Goal: Transaction & Acquisition: Book appointment/travel/reservation

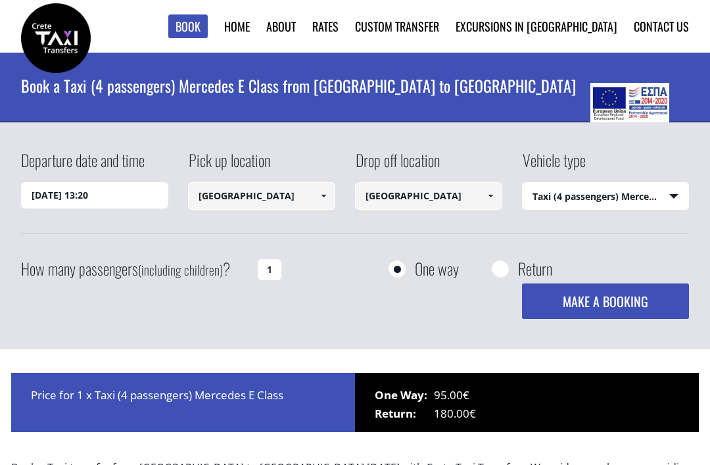
select select "540"
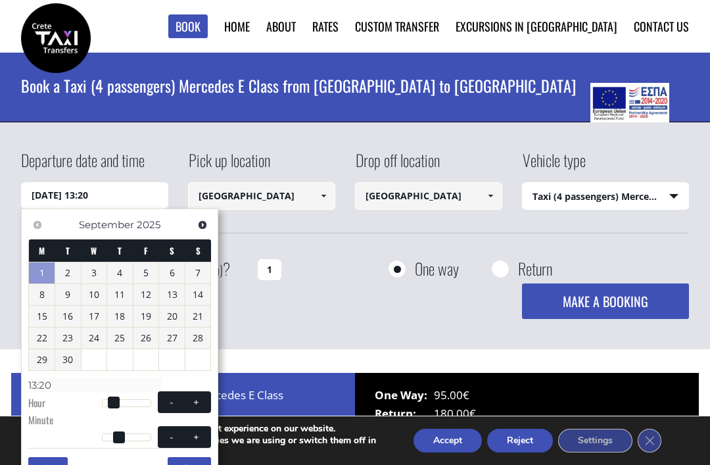
click at [205, 224] on span "Next" at bounding box center [202, 225] width 11 height 11
click at [74, 294] on link "7" at bounding box center [68, 294] width 26 height 21
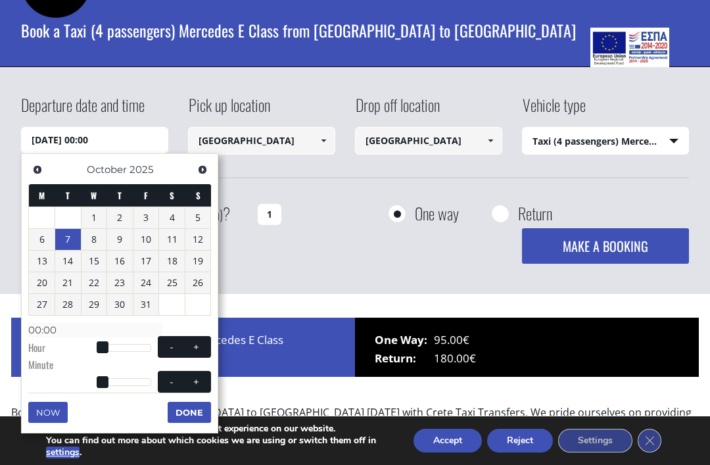
scroll to position [57, 0]
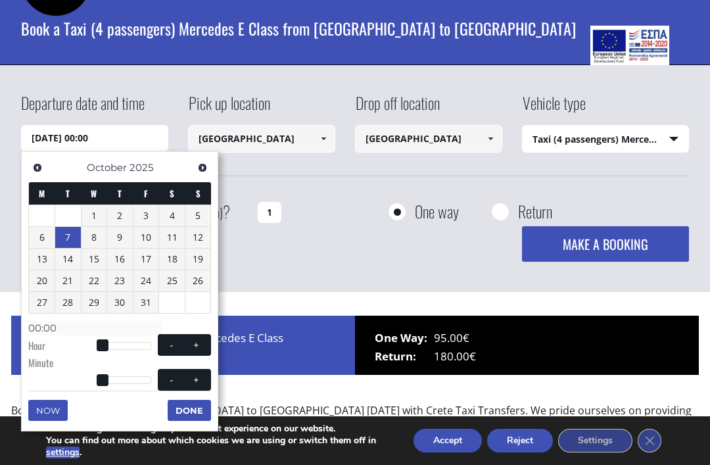
click at [190, 339] on button "+" at bounding box center [197, 345] width 24 height 12
type input "[DATE] 01:00"
type input "01:00"
click at [201, 347] on span at bounding box center [196, 345] width 11 height 11
type input "[DATE] 02:00"
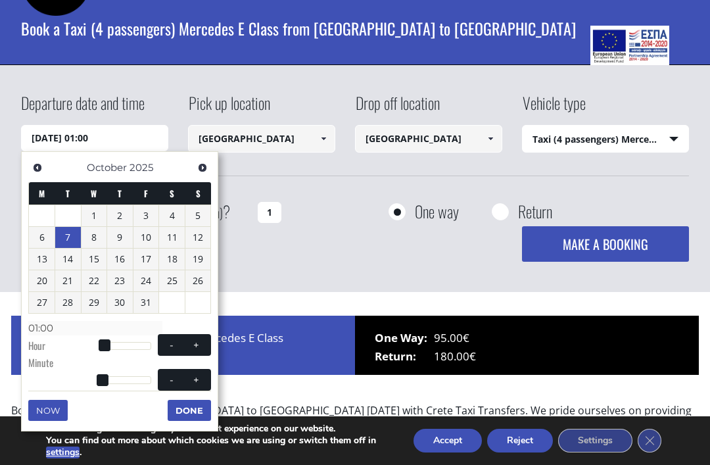
type input "02:00"
click at [188, 346] on button "+" at bounding box center [197, 345] width 24 height 12
type input "[DATE] 03:00"
type input "03:00"
click at [193, 351] on span "- +" at bounding box center [184, 345] width 53 height 22
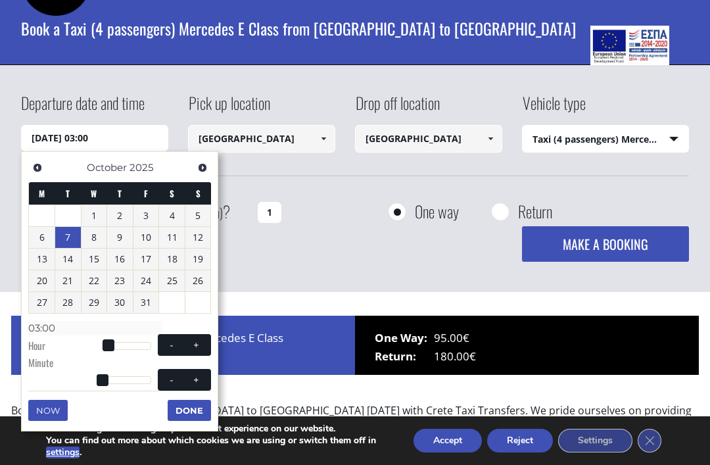
click at [192, 346] on span at bounding box center [196, 345] width 11 height 11
type input "[DATE] 04:00"
type input "04:00"
click at [192, 345] on span at bounding box center [196, 345] width 11 height 11
type input "[DATE] 05:00"
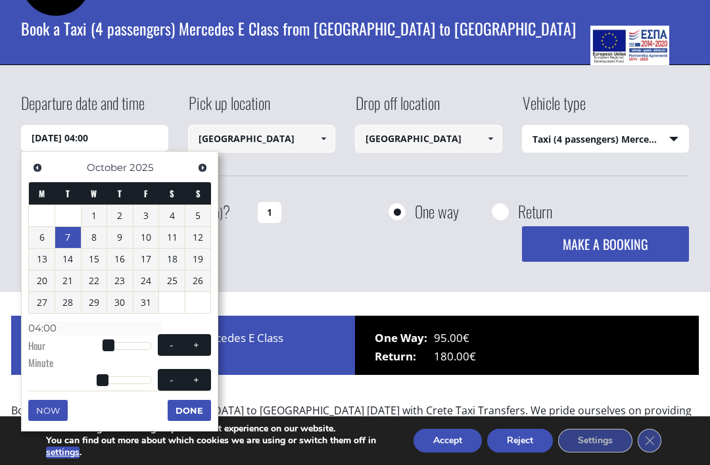
type input "05:00"
click at [189, 346] on button "+" at bounding box center [197, 345] width 24 height 12
type input "[DATE] 06:00"
type input "06:00"
click at [189, 345] on button "+" at bounding box center [197, 345] width 24 height 12
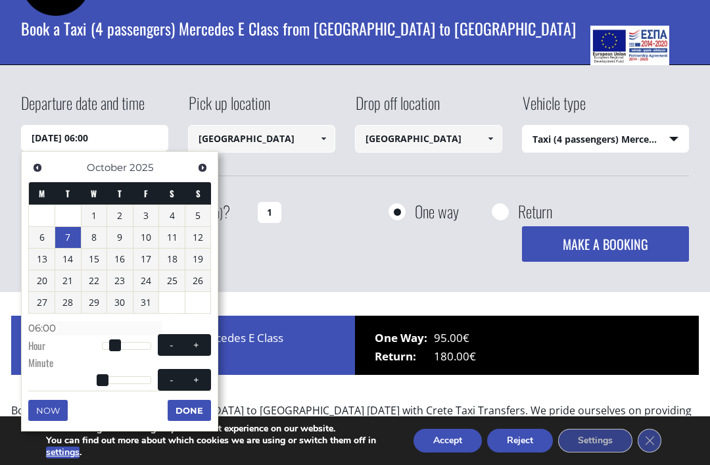
type input "[DATE] 07:00"
type input "07:00"
click at [189, 345] on button "+" at bounding box center [197, 345] width 24 height 12
type input "[DATE] 08:00"
type input "08:00"
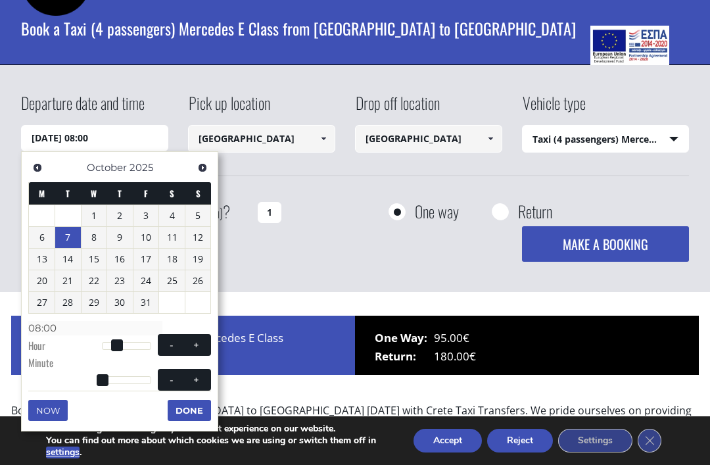
click at [189, 345] on button "+" at bounding box center [197, 345] width 24 height 12
type input "[DATE] 09:00"
type input "09:00"
click at [189, 345] on button "+" at bounding box center [197, 345] width 24 height 12
type input "[DATE] 10:00"
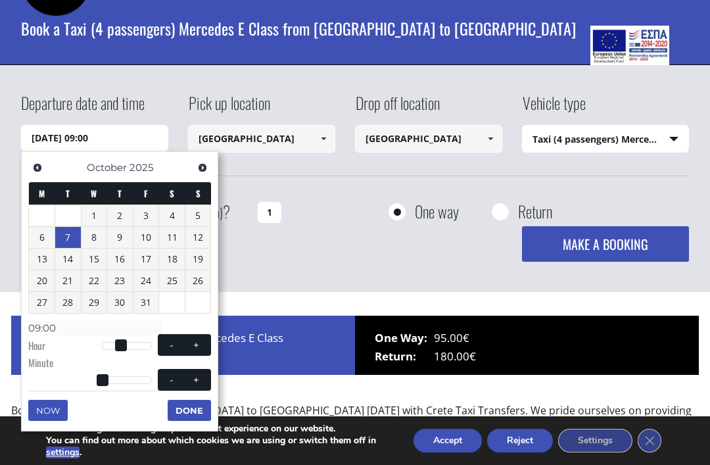
type input "10:00"
click at [189, 345] on button "+" at bounding box center [197, 345] width 24 height 12
type input "[DATE] 11:00"
type input "11:00"
click at [190, 345] on button "+" at bounding box center [197, 345] width 24 height 12
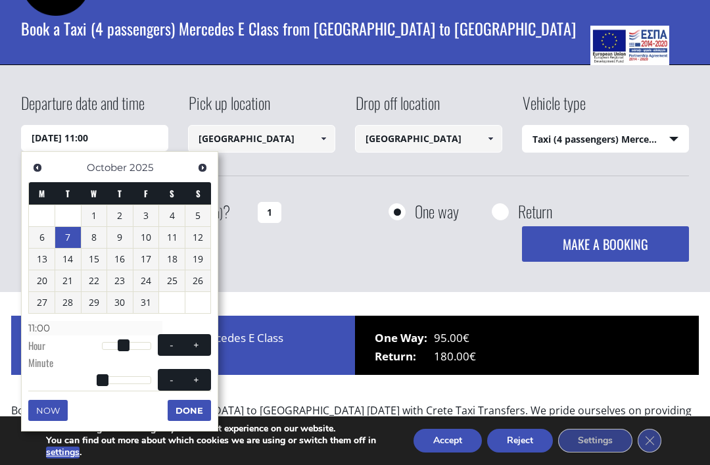
type input "[DATE] 12:00"
type input "12:00"
click at [189, 345] on button "+" at bounding box center [197, 345] width 24 height 12
type input "[DATE] 13:00"
type input "13:00"
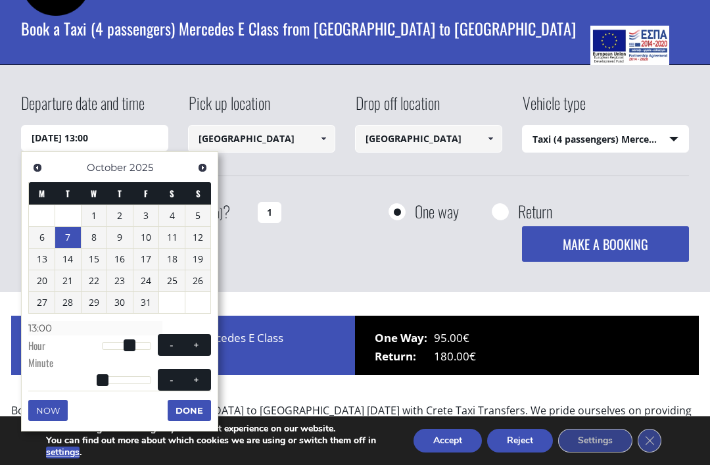
click at [192, 345] on span at bounding box center [196, 345] width 11 height 11
type input "[DATE] 14:00"
type input "14:00"
click at [191, 344] on span at bounding box center [196, 345] width 11 height 11
type input "[DATE] 15:00"
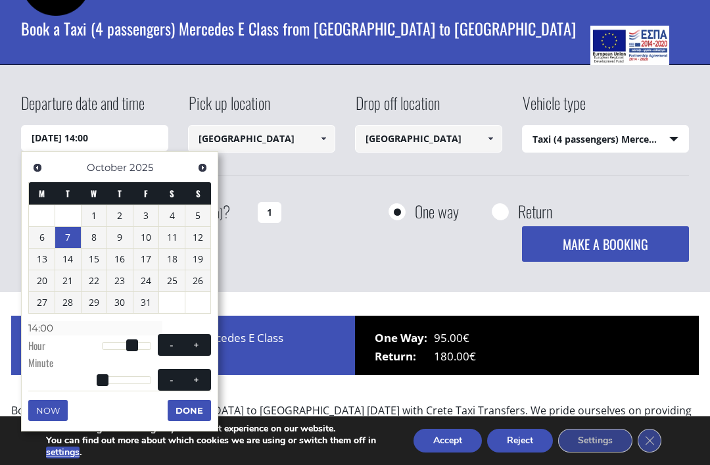
type input "15:00"
click at [193, 344] on span at bounding box center [196, 345] width 11 height 11
type input "[DATE] 16:00"
type input "16:00"
click at [193, 343] on span at bounding box center [196, 345] width 11 height 11
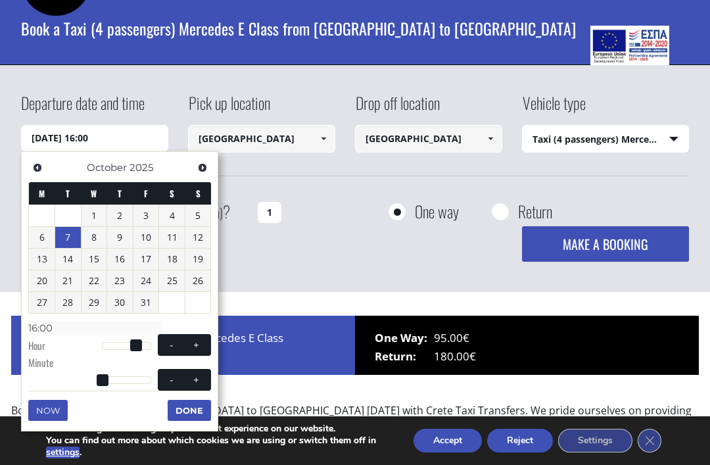
type input "[DATE] 17:00"
type input "17:00"
click at [195, 344] on span at bounding box center [196, 345] width 11 height 11
type input "[DATE] 18:00"
type input "18:00"
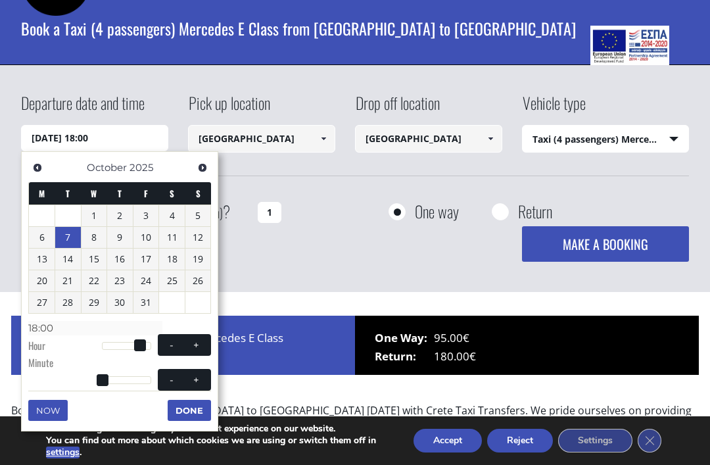
click at [195, 344] on span at bounding box center [196, 345] width 11 height 11
type input "[DATE] 19:00"
type input "19:00"
click at [169, 345] on span at bounding box center [171, 345] width 11 height 11
type input "[DATE] 18:00"
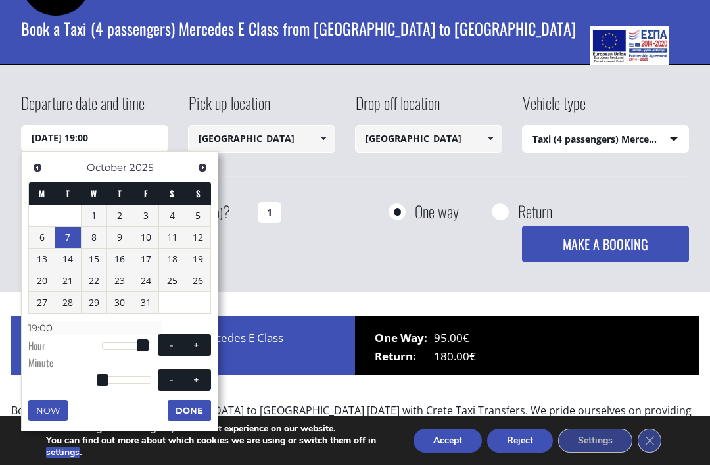
type input "18:00"
click at [166, 347] on span at bounding box center [171, 345] width 11 height 11
type input "[DATE] 17:00"
type input "17:00"
click at [162, 344] on button "-" at bounding box center [172, 345] width 24 height 12
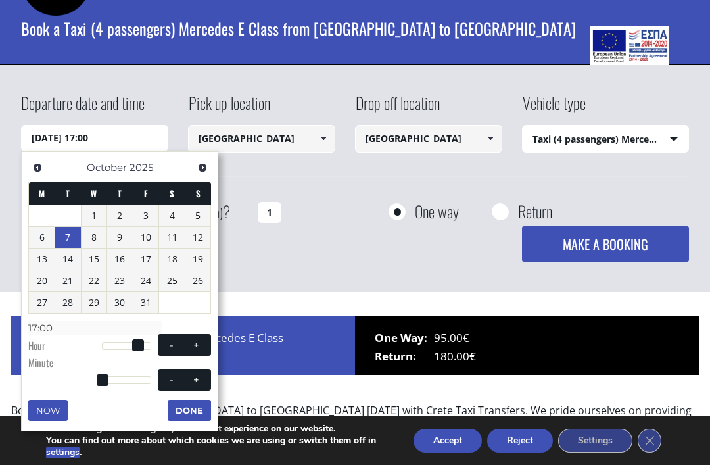
type input "[DATE] 16:00"
type input "16:00"
click at [162, 347] on button "-" at bounding box center [172, 345] width 24 height 12
type input "[DATE] 15:00"
type input "15:00"
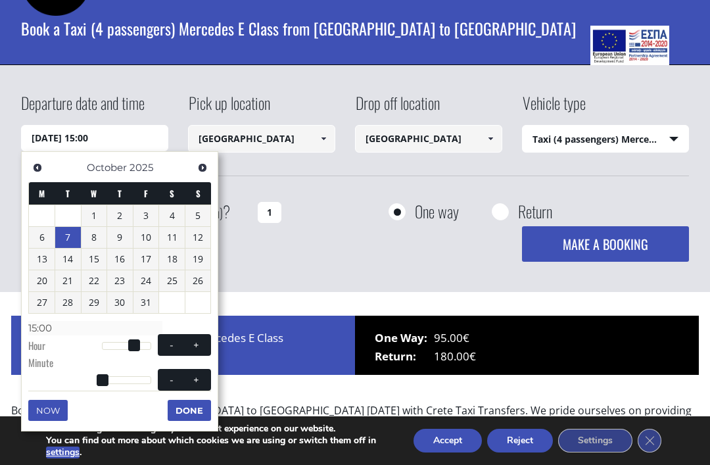
click at [203, 341] on button "+" at bounding box center [197, 345] width 24 height 12
type input "[DATE] 16:00"
type input "16:00"
click at [204, 382] on button "+" at bounding box center [197, 380] width 24 height 12
type input "[DATE] 16:01"
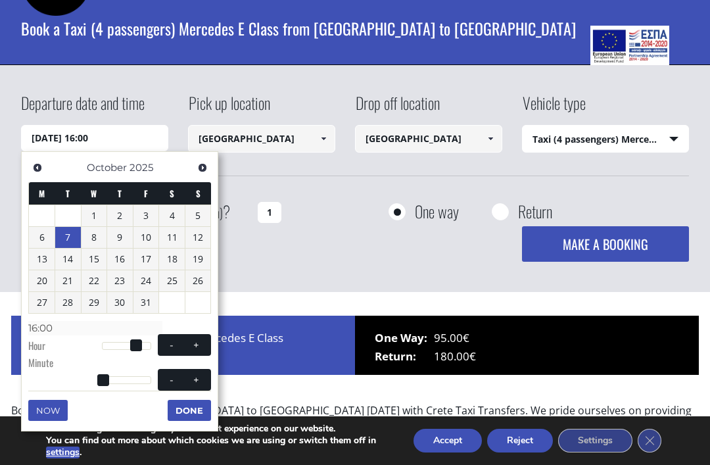
type input "16:01"
click at [194, 410] on button "Done" at bounding box center [189, 410] width 43 height 21
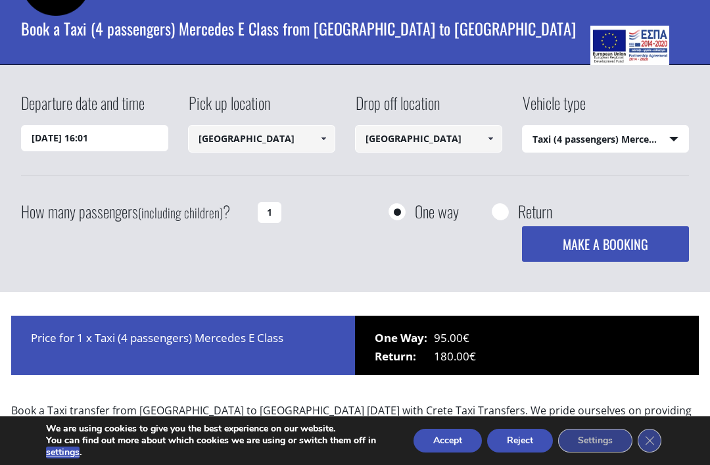
click at [305, 145] on input "[GEOGRAPHIC_DATA]" at bounding box center [261, 139] width 147 height 28
click at [307, 136] on input "[GEOGRAPHIC_DATA]" at bounding box center [261, 139] width 147 height 28
click at [331, 145] on link at bounding box center [324, 139] width 22 height 28
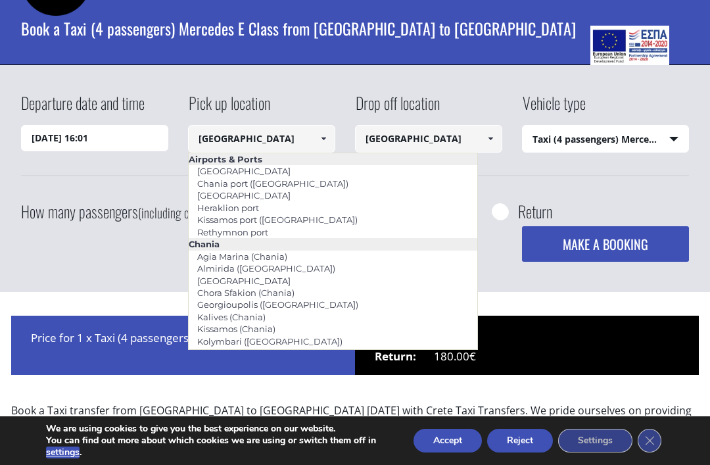
click at [270, 198] on link "[GEOGRAPHIC_DATA]" at bounding box center [244, 195] width 111 height 18
type input "[GEOGRAPHIC_DATA]"
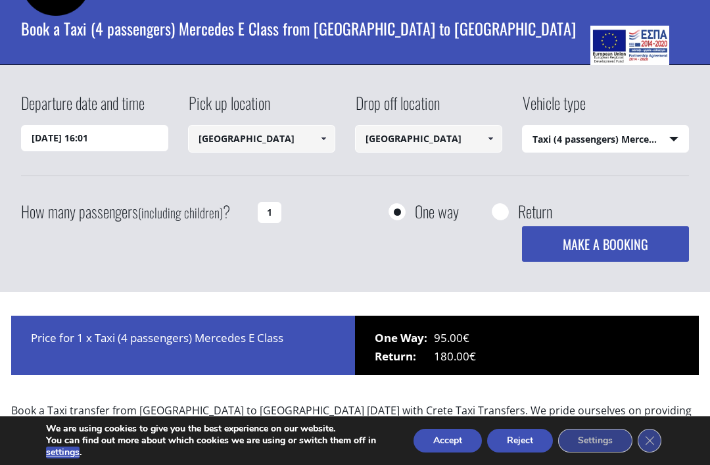
click at [466, 140] on input "[GEOGRAPHIC_DATA]" at bounding box center [428, 139] width 147 height 28
click at [501, 143] on link at bounding box center [491, 139] width 22 height 28
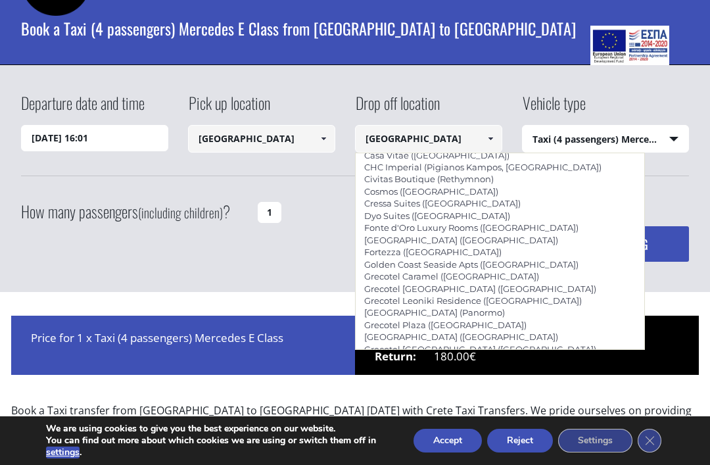
scroll to position [2592, 0]
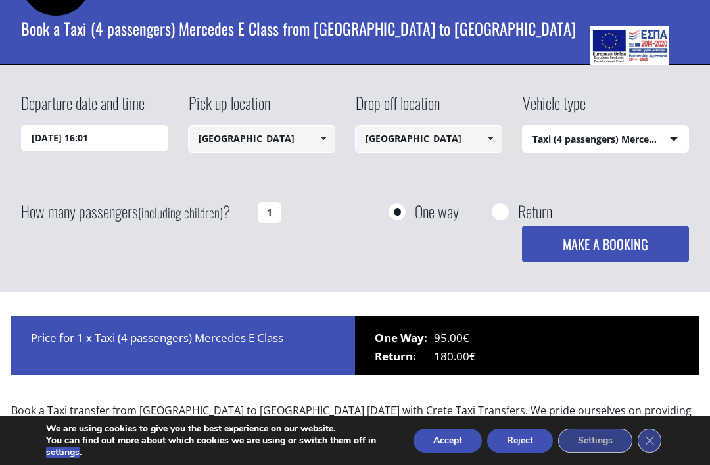
type input "Minos Ambassador ([GEOGRAPHIC_DATA])"
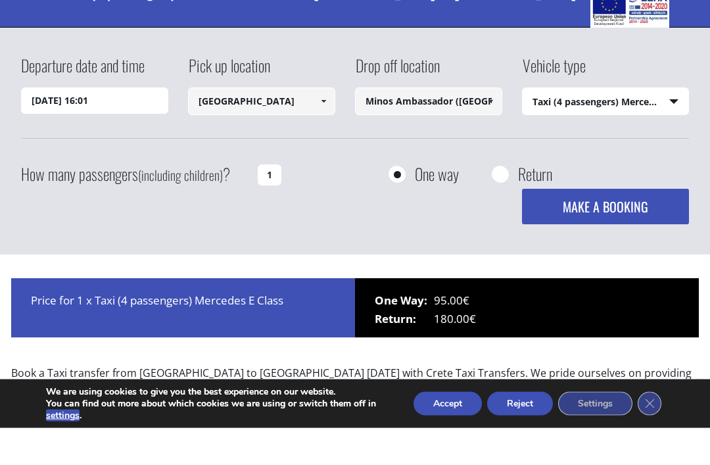
click at [535, 203] on label "Return" at bounding box center [535, 211] width 34 height 16
click at [508, 205] on input "Return" at bounding box center [500, 213] width 16 height 16
radio input "true"
type input "Minos Ambassador ([GEOGRAPHIC_DATA])"
type input "[GEOGRAPHIC_DATA]"
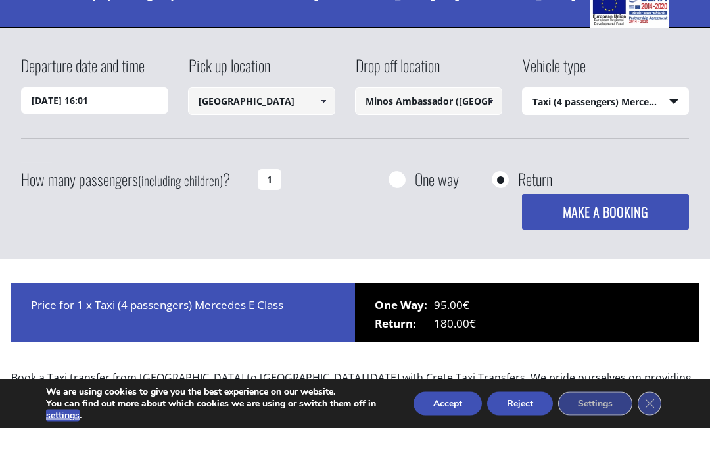
scroll to position [95, 0]
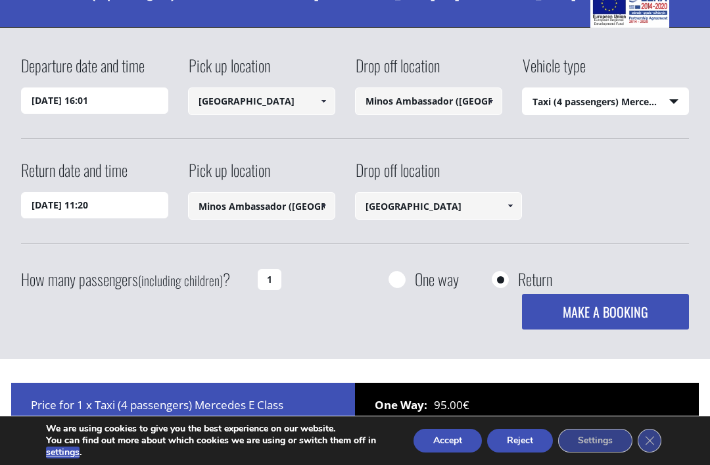
click at [155, 212] on input "[DATE] 11:20" at bounding box center [94, 205] width 147 height 26
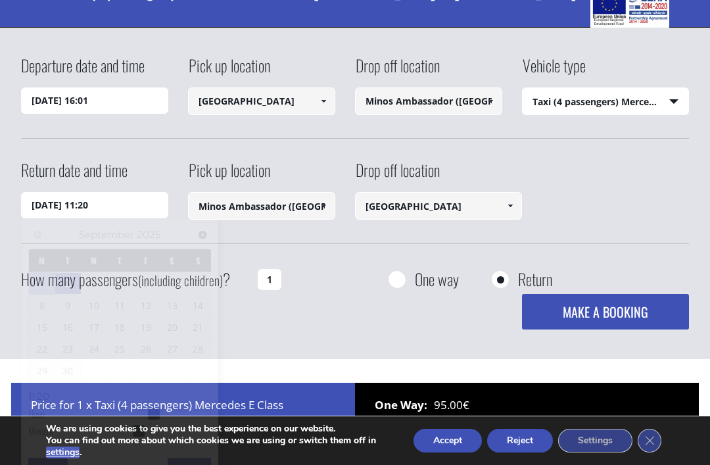
scroll to position [94, 0]
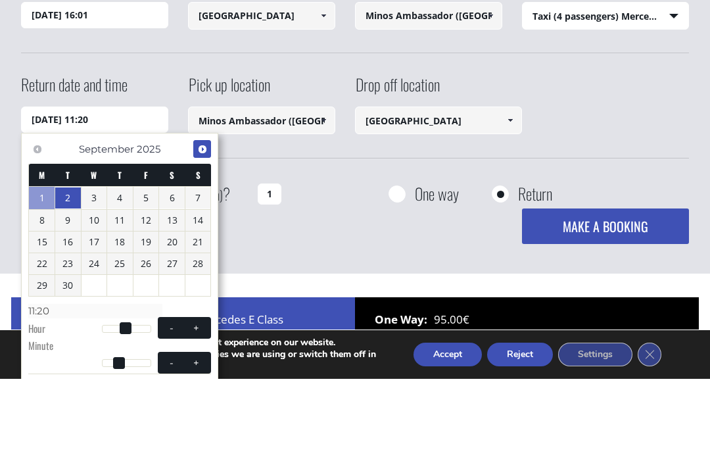
click at [209, 226] on link "Next" at bounding box center [202, 235] width 18 height 18
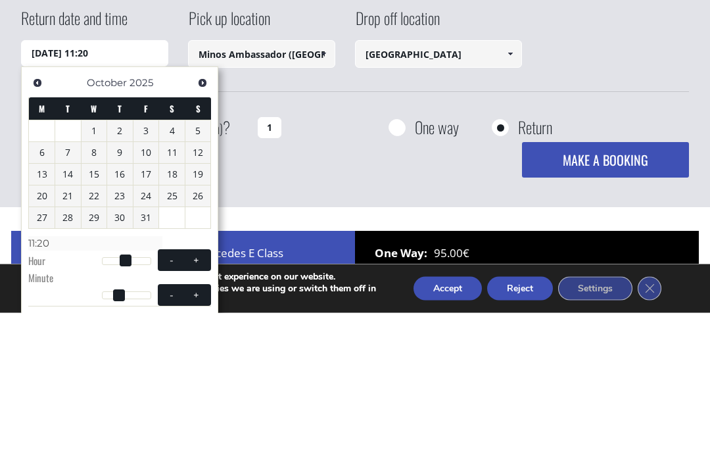
click at [60, 316] on link "14" at bounding box center [68, 326] width 26 height 21
type input "[DATE] 11:20"
click at [658, 295] on button "MAKE A BOOKING" at bounding box center [605, 313] width 167 height 36
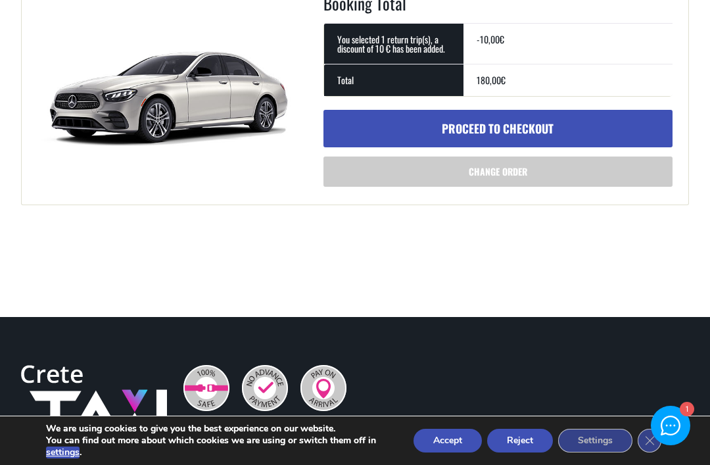
scroll to position [550, 0]
